Goal: Use online tool/utility: Utilize a website feature to perform a specific function

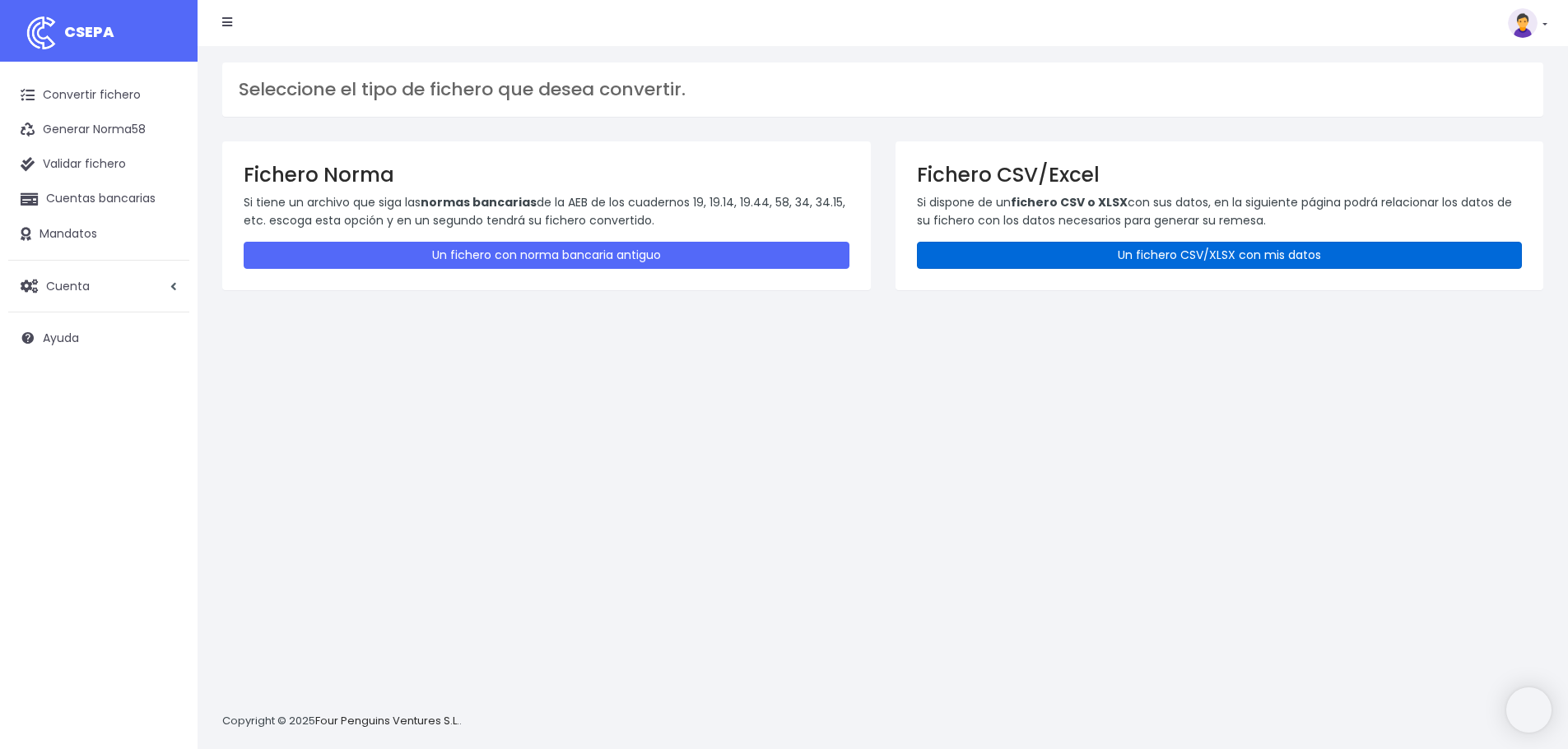
click at [1067, 253] on link "Un fichero CSV/XLSX con mis datos" at bounding box center [1220, 256] width 606 height 27
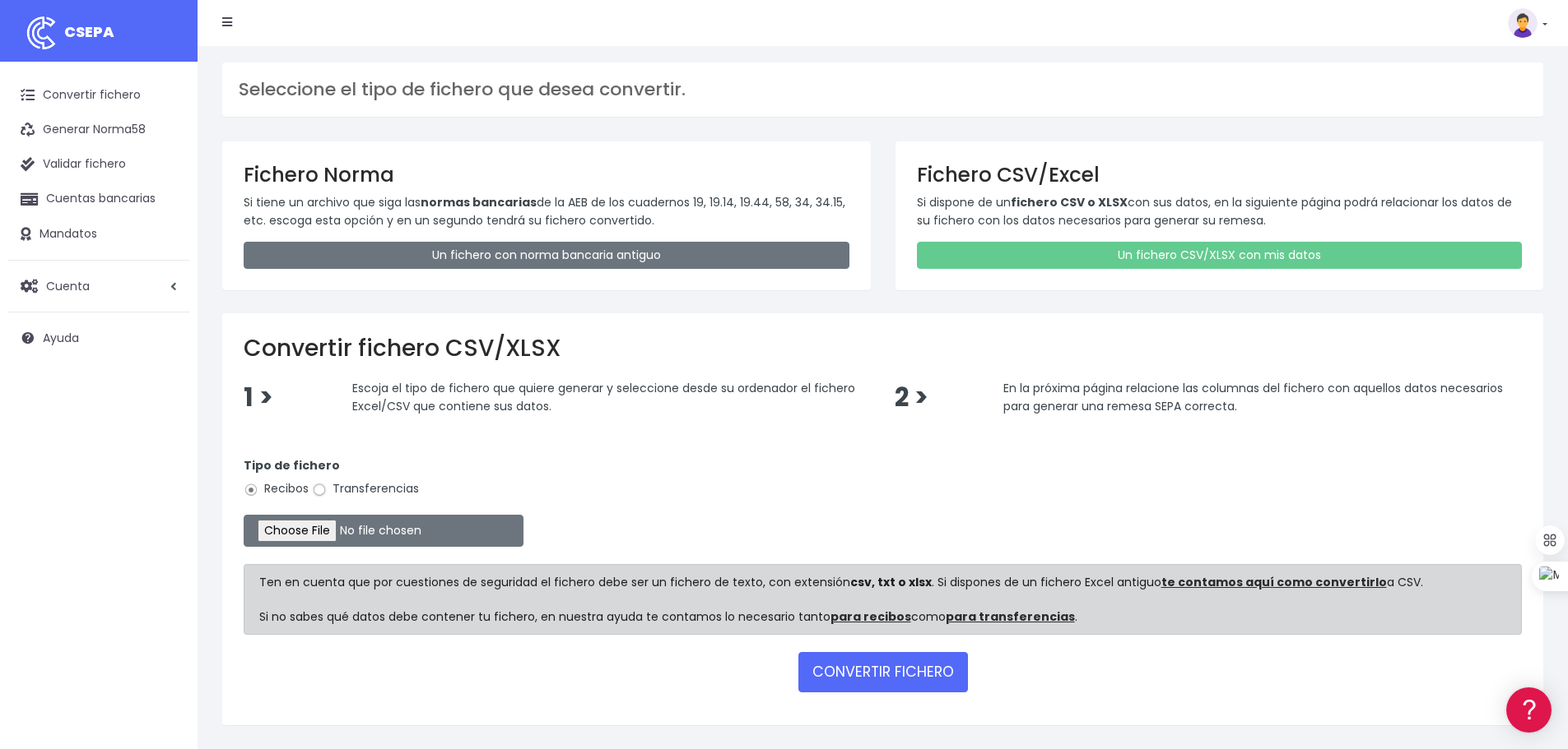
click at [318, 492] on input "Transferencias" at bounding box center [318, 490] width 15 height 15
radio input "true"
click at [336, 527] on input "file" at bounding box center [383, 531] width 280 height 32
type input "C:\fakepath\transferencias-2025-09-01.csv"
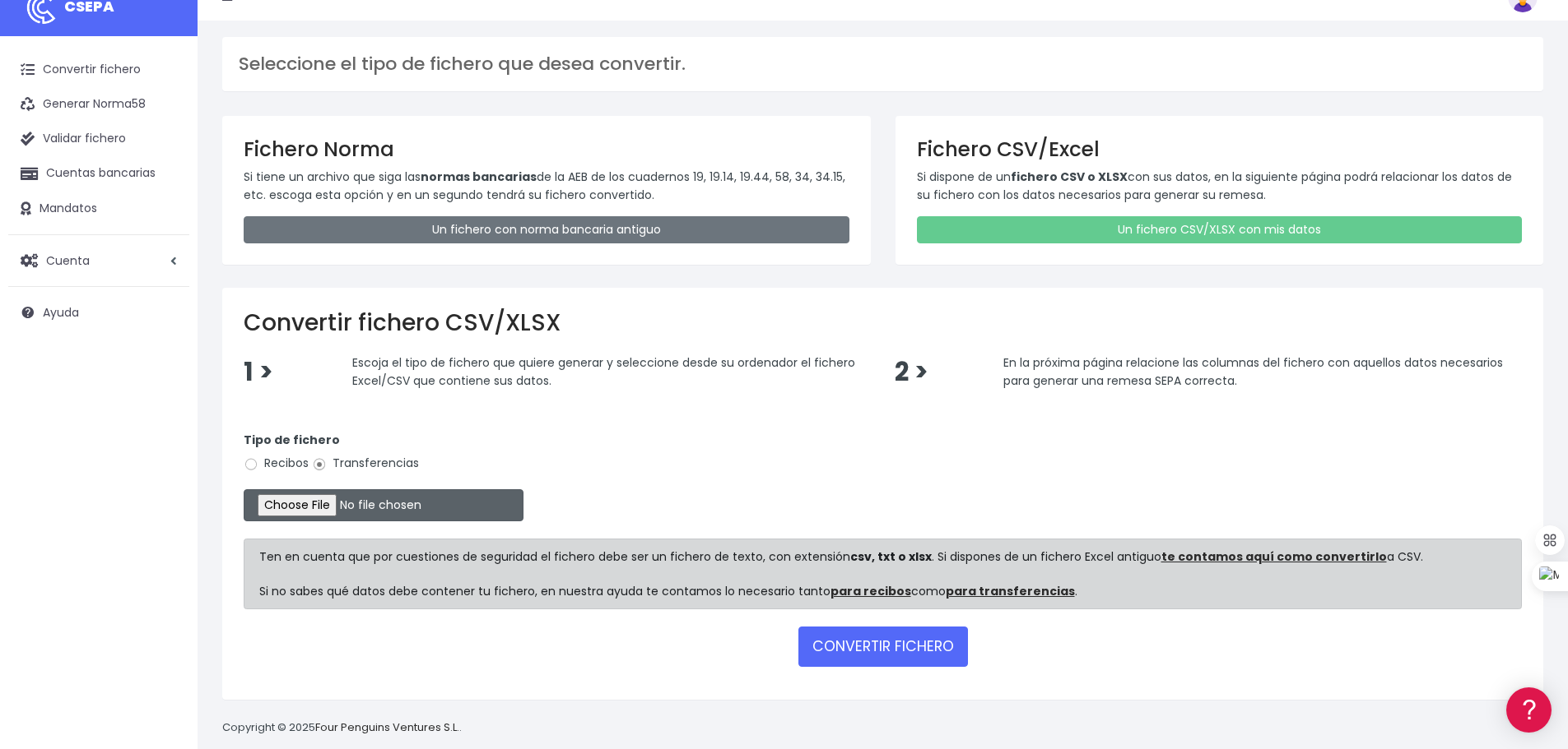
scroll to position [48, 0]
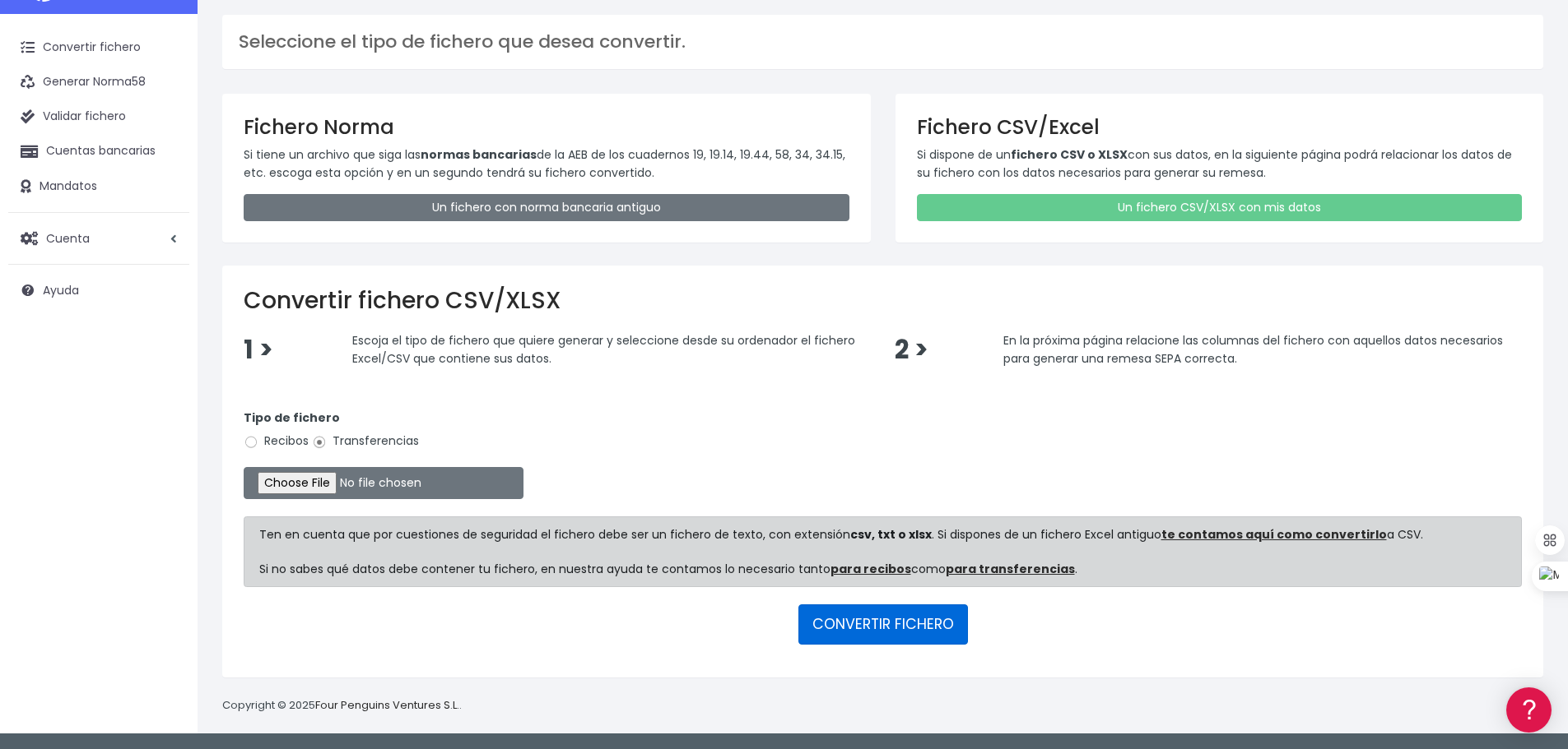
click at [868, 621] on button "CONVERTIR FICHERO" at bounding box center [883, 624] width 170 height 39
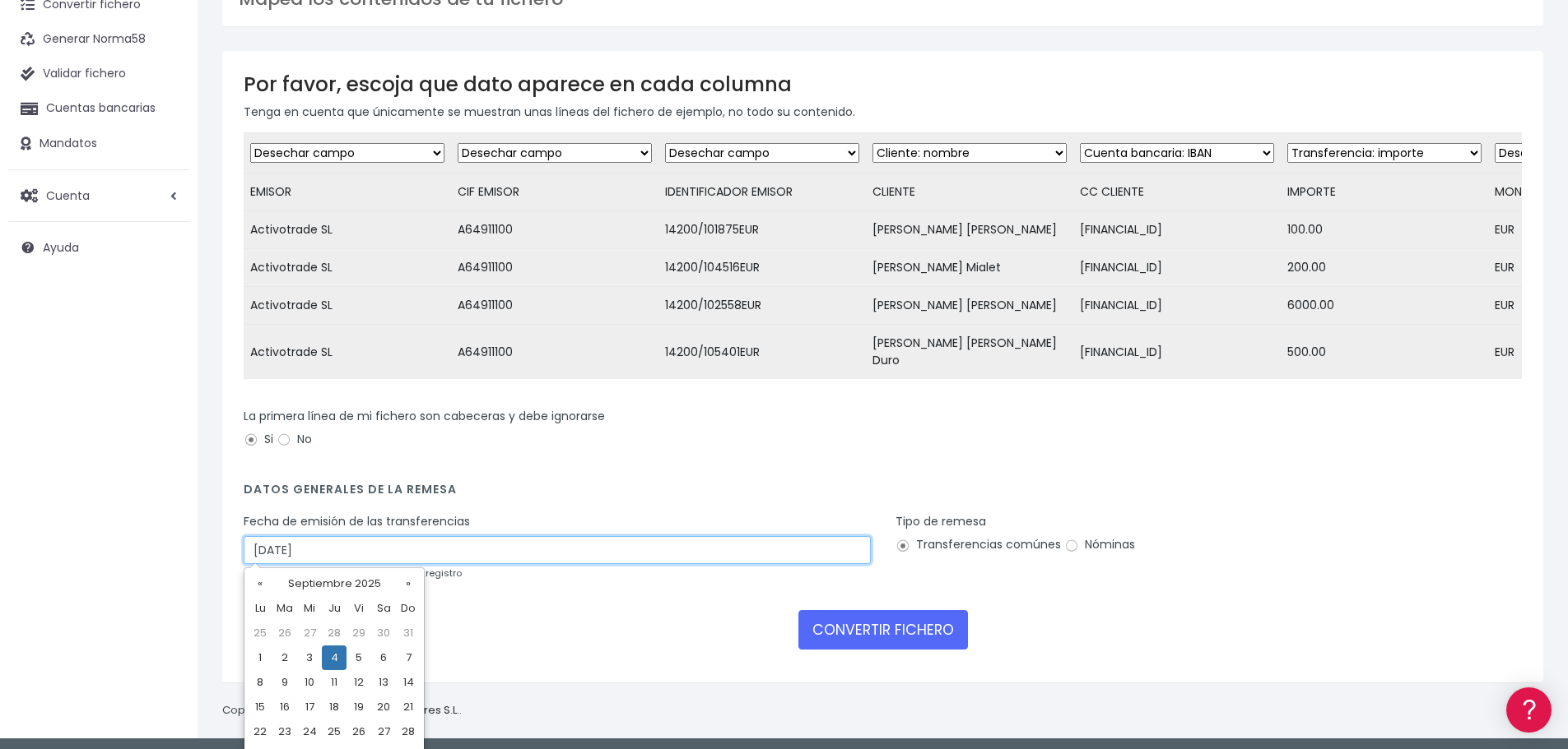
click at [344, 541] on input "04/09/2025" at bounding box center [557, 550] width 627 height 28
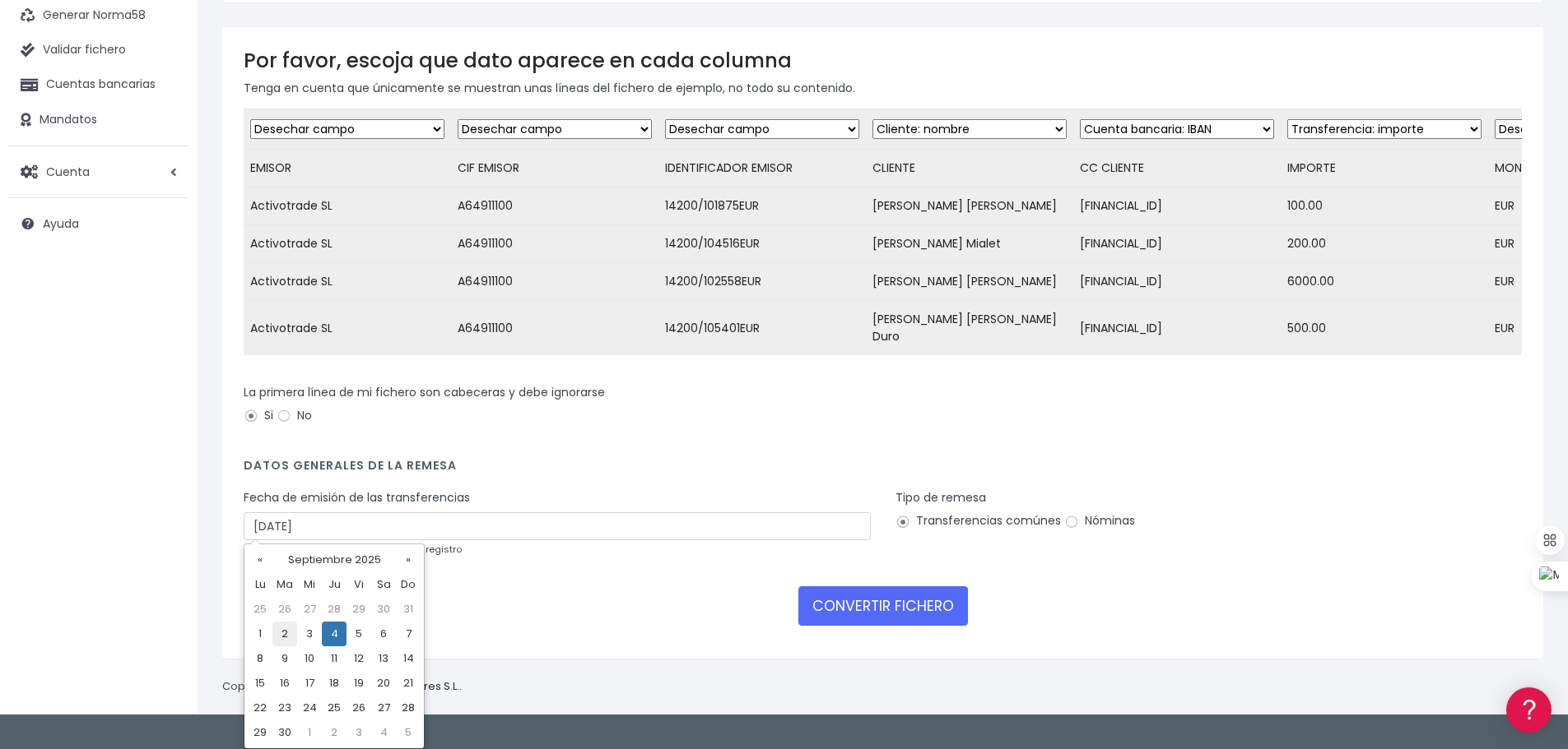
click at [287, 637] on td "2" at bounding box center [284, 634] width 25 height 25
type input "02/09/2025"
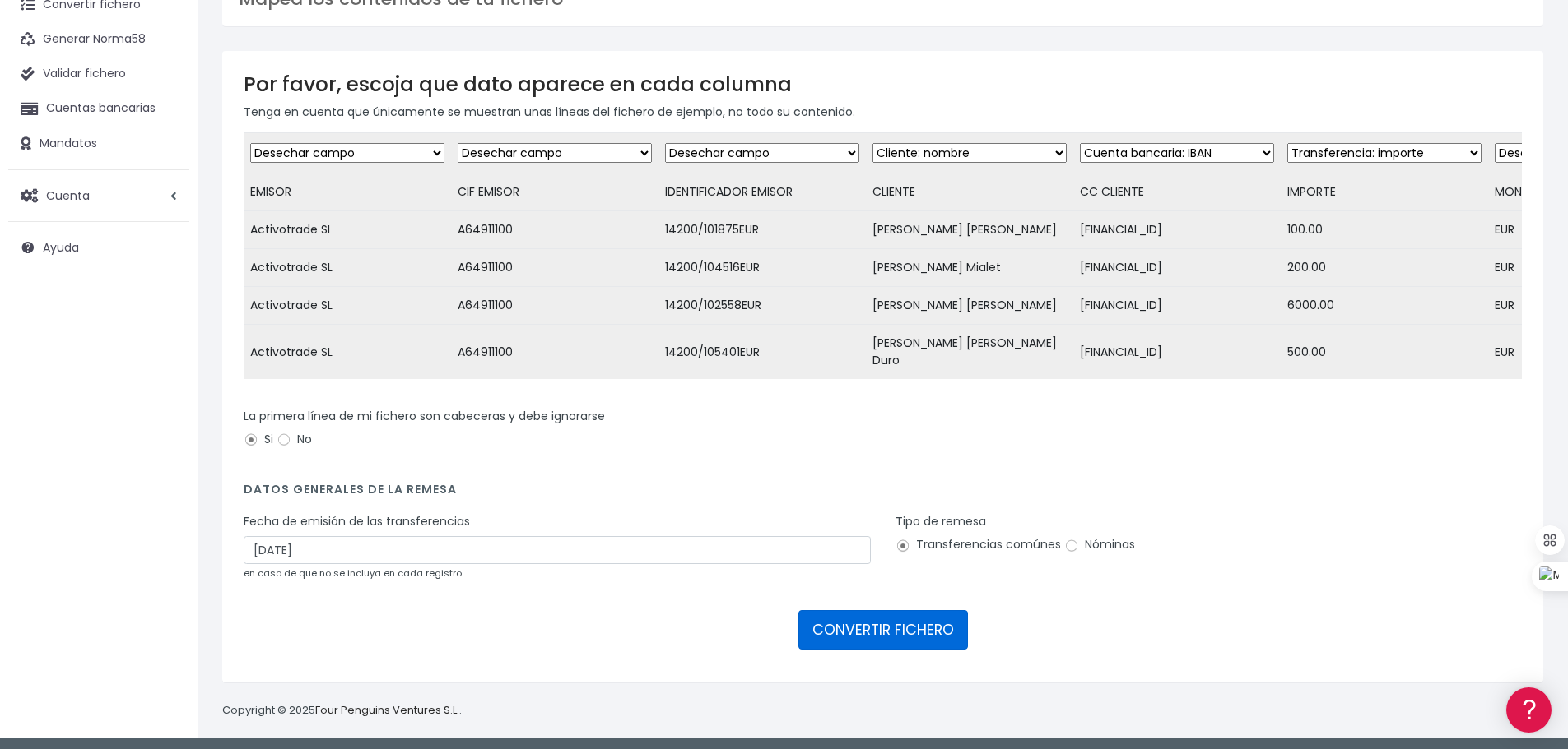
click at [858, 624] on button "CONVERTIR FICHERO" at bounding box center [883, 630] width 170 height 39
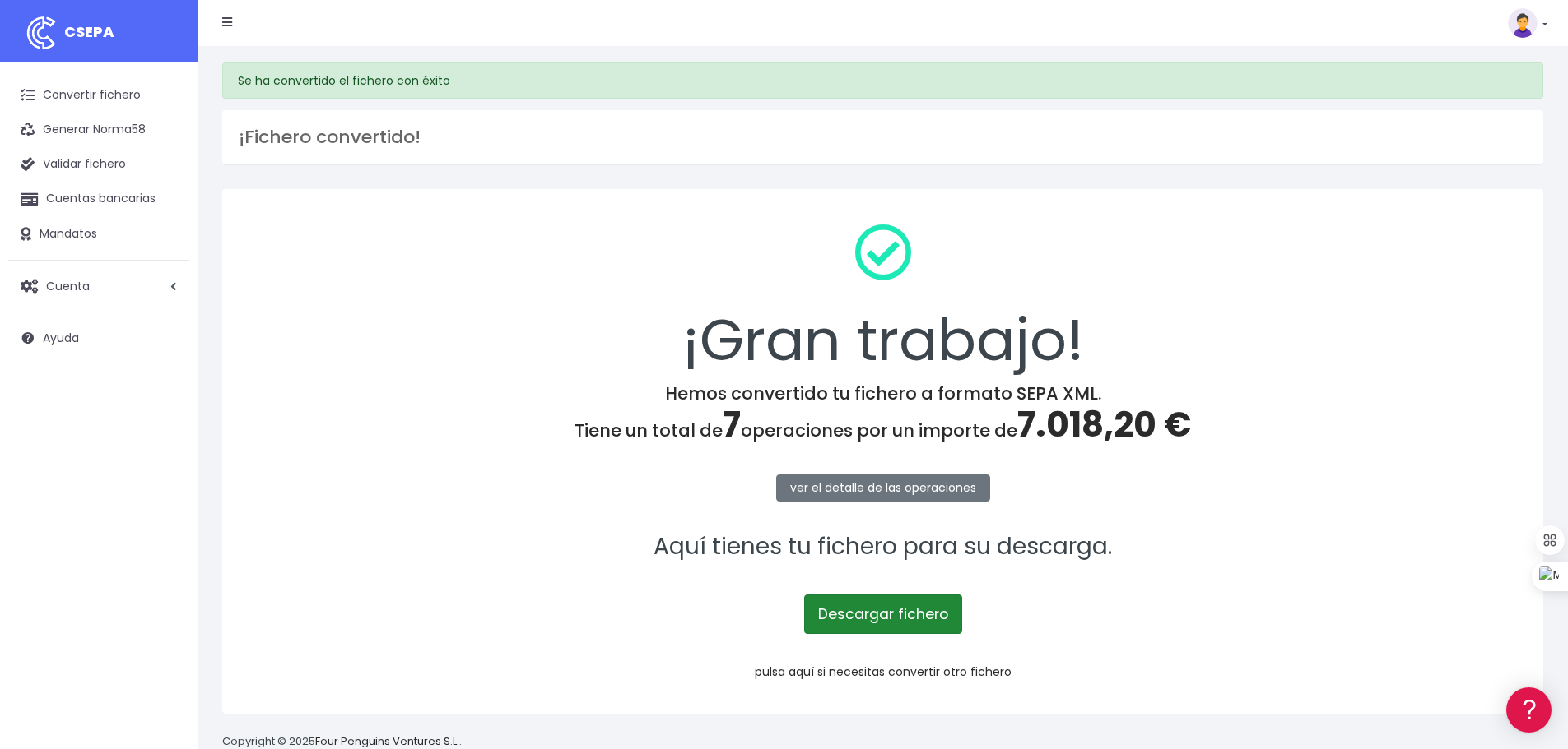
click at [876, 613] on link "Descargar fichero" at bounding box center [883, 614] width 158 height 39
